Goal: Check status: Check status

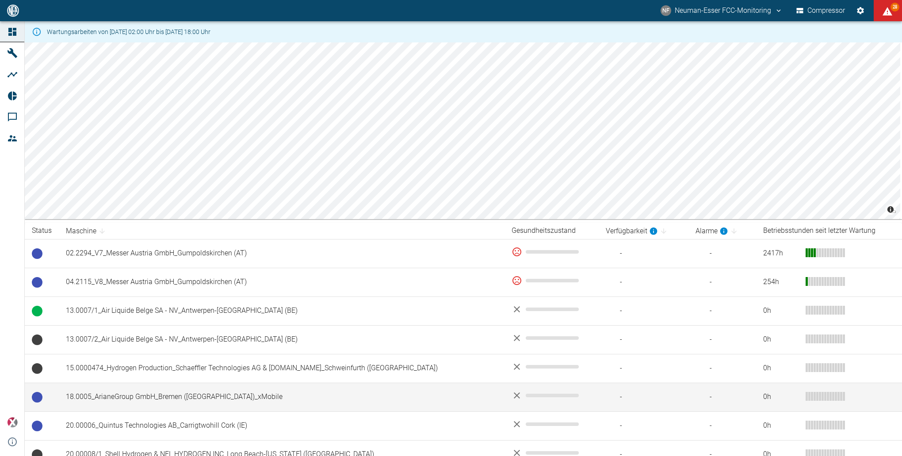
click at [191, 393] on td "18.0005_ArianeGroup GmbH_Bremen ([GEOGRAPHIC_DATA])_xMobile" at bounding box center [282, 397] width 446 height 29
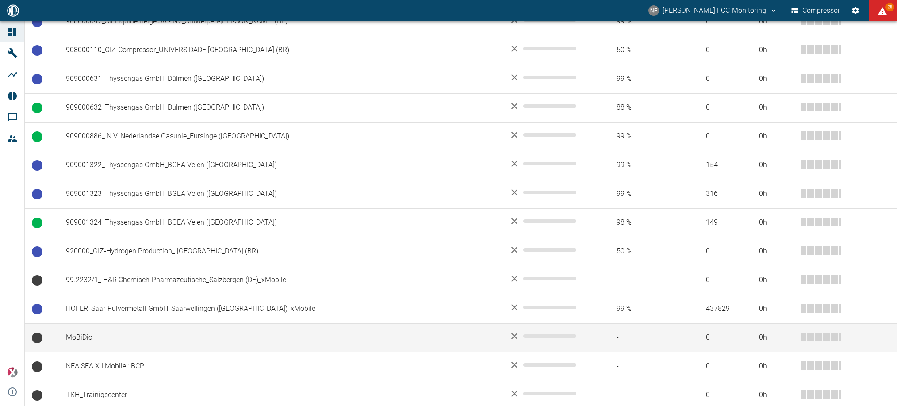
scroll to position [673, 0]
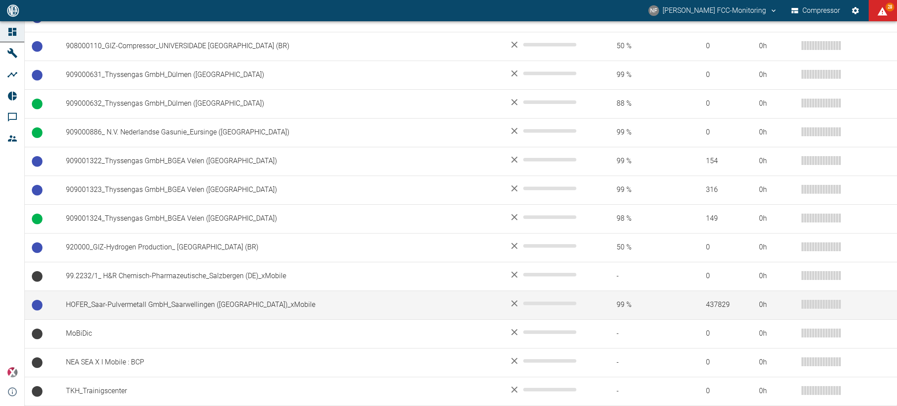
click at [147, 310] on td "HOFER_Saar-Pulvermetall GmbH_Saarwellingen ([GEOGRAPHIC_DATA])_xMobile" at bounding box center [280, 304] width 443 height 29
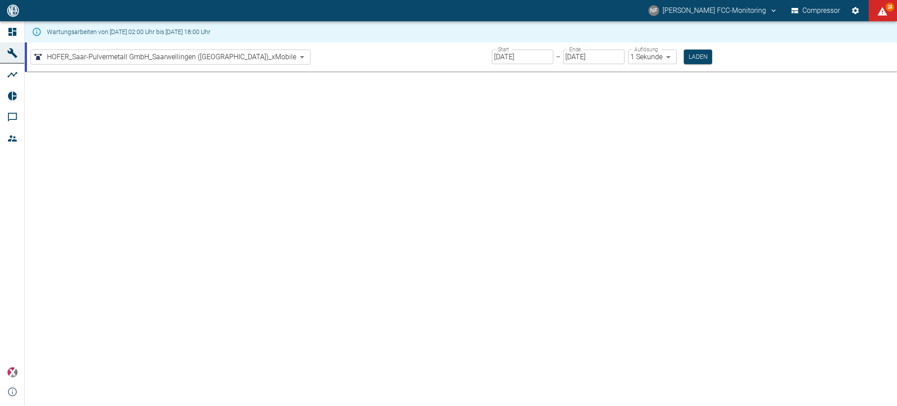
click at [518, 57] on input "[DATE]" at bounding box center [522, 57] width 61 height 15
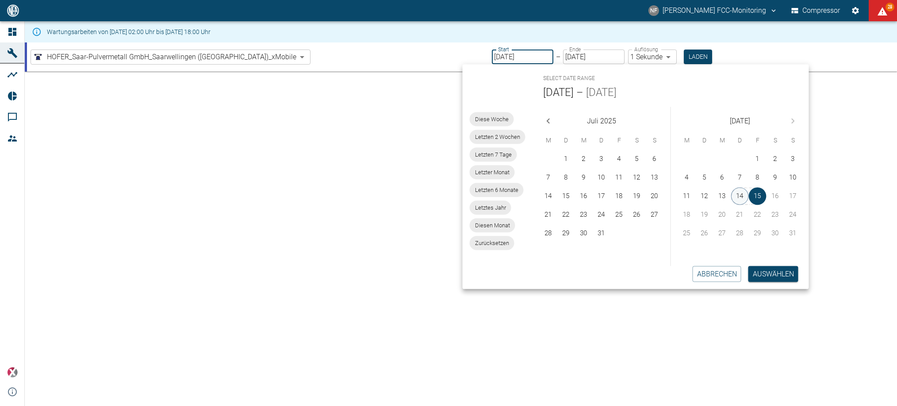
click at [736, 195] on button "14" at bounding box center [740, 196] width 18 height 18
type input "[DATE]"
type input "2min"
click at [736, 195] on button "14" at bounding box center [740, 196] width 18 height 18
type input "14.08.2025"
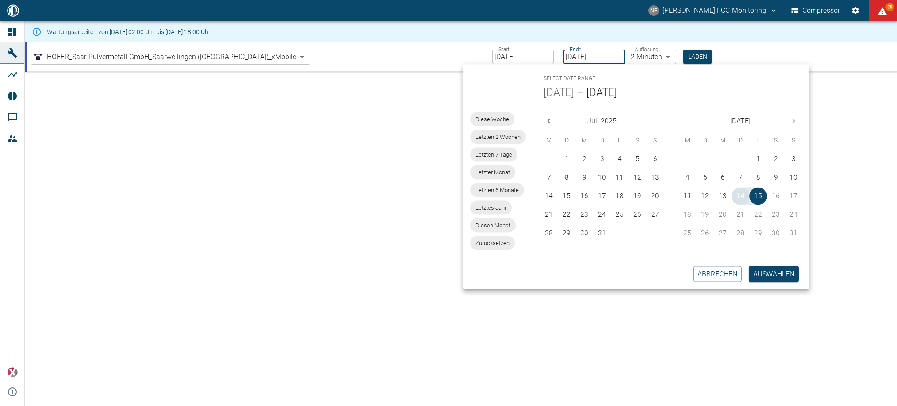
type input "1sec"
click at [772, 271] on button "Auswählen" at bounding box center [773, 274] width 50 height 16
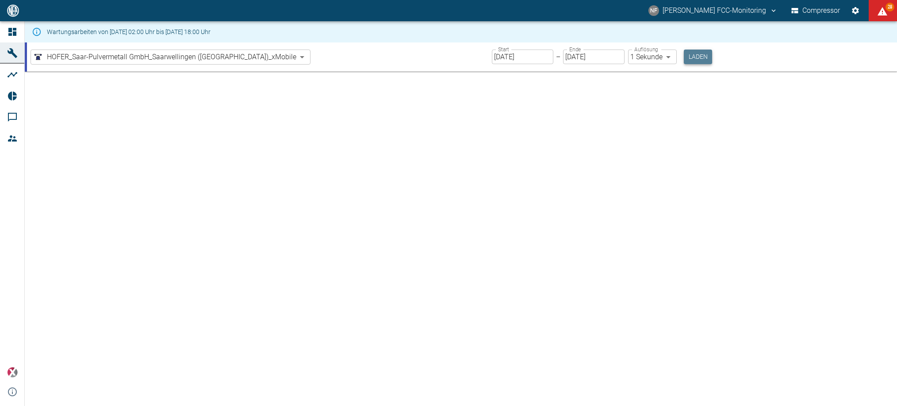
click at [684, 59] on button "Laden" at bounding box center [698, 57] width 28 height 15
click at [684, 56] on button "Laden" at bounding box center [698, 57] width 28 height 15
click at [684, 57] on button "Laden" at bounding box center [698, 57] width 28 height 15
